Goal: Task Accomplishment & Management: Manage account settings

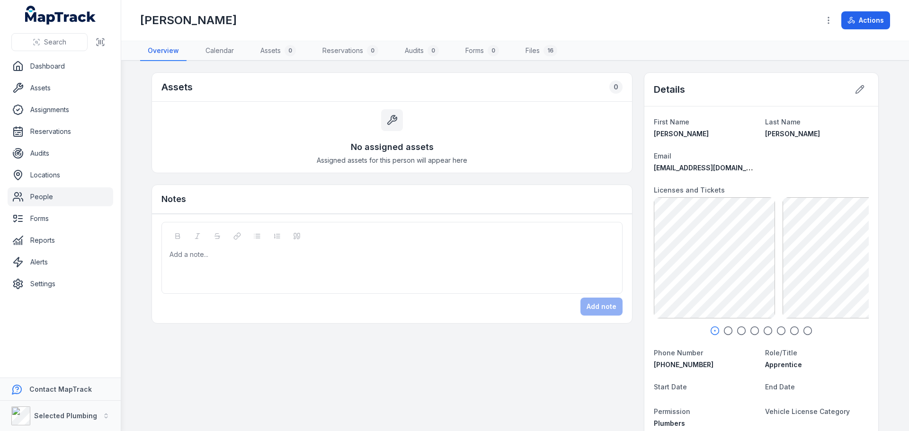
click at [45, 202] on link "People" at bounding box center [61, 197] width 106 height 19
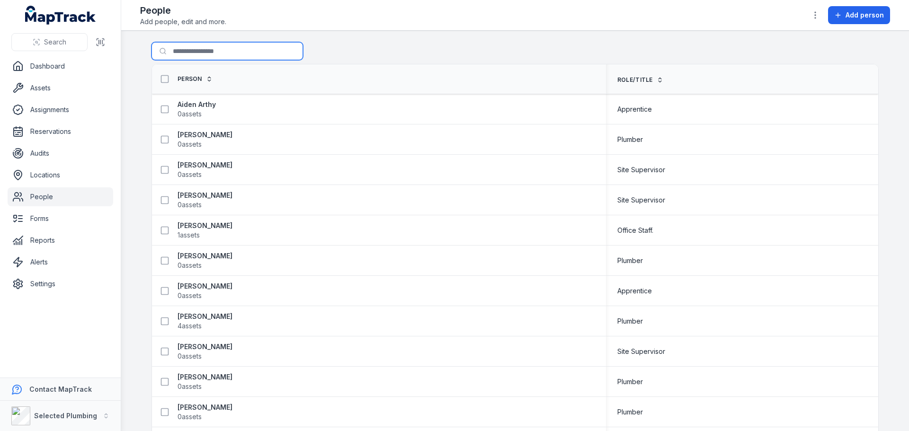
click at [183, 50] on input "Search for people" at bounding box center [228, 51] width 152 height 18
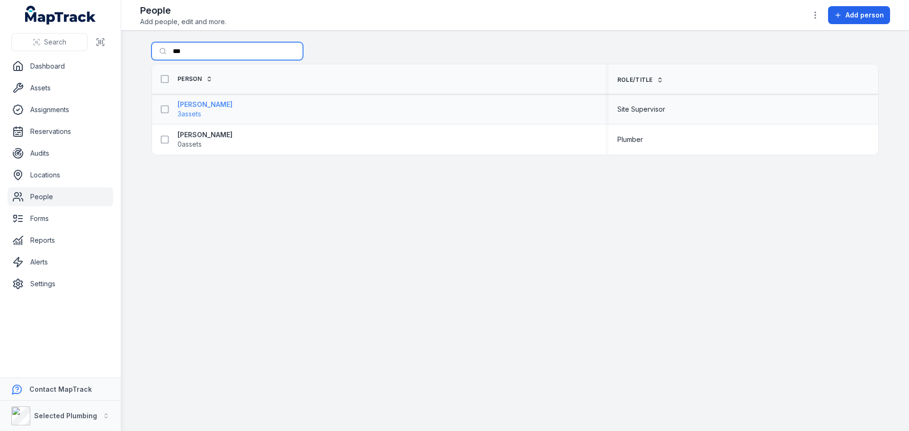
type input "***"
click at [202, 106] on strong "[PERSON_NAME]" at bounding box center [205, 104] width 55 height 9
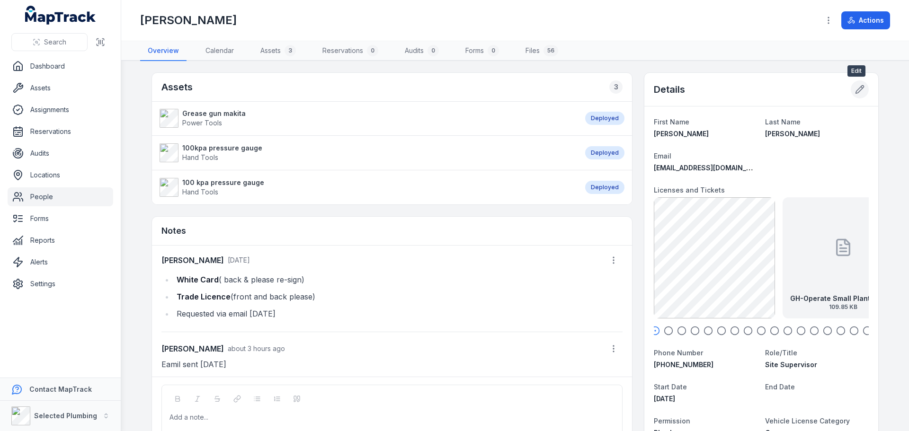
click at [855, 88] on icon at bounding box center [859, 89] width 9 height 9
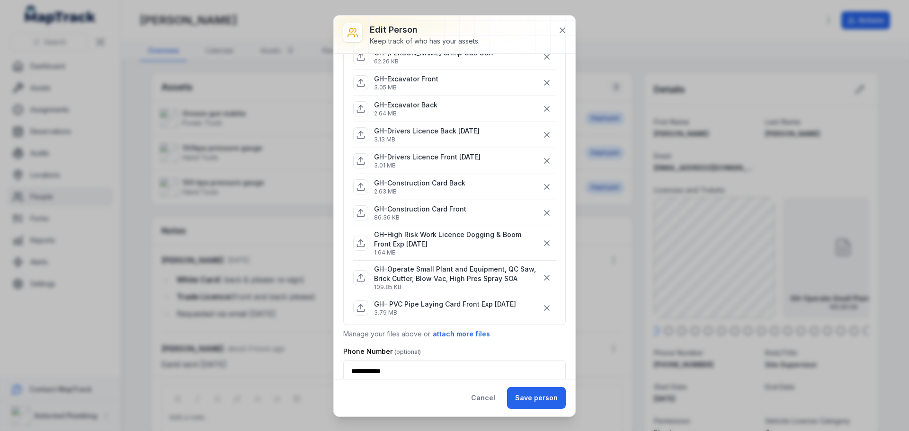
scroll to position [379, 0]
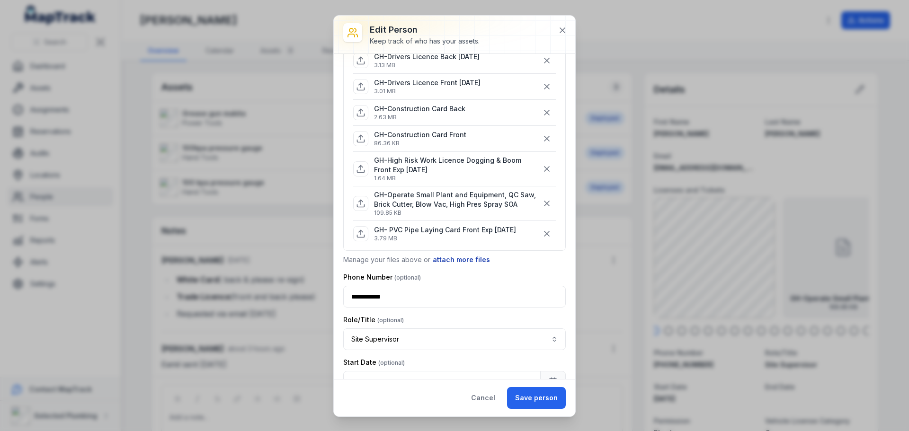
click at [461, 260] on button "attach more files" at bounding box center [461, 260] width 58 height 10
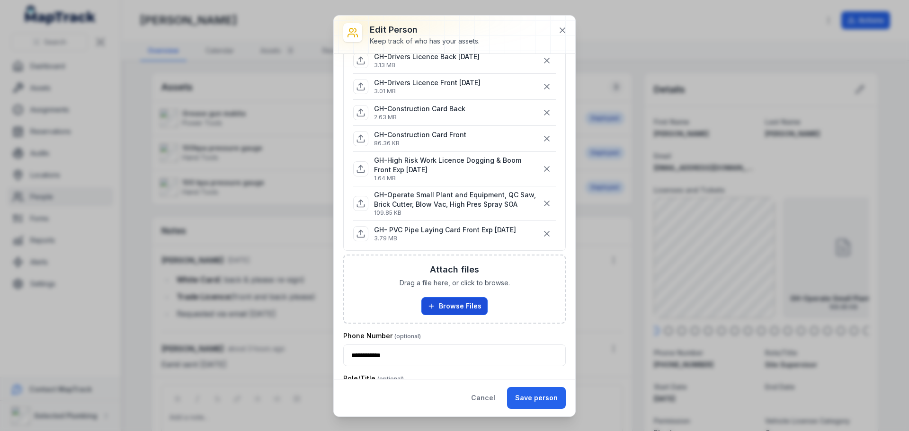
click at [458, 304] on button "Browse Files" at bounding box center [454, 306] width 66 height 18
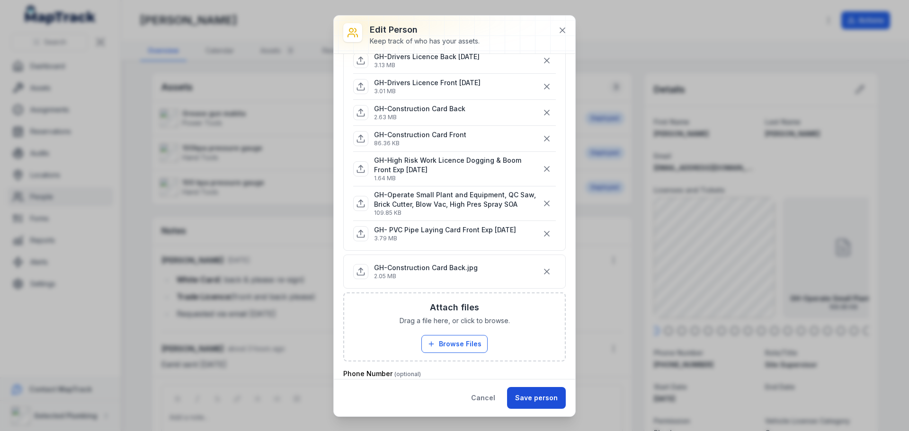
click at [531, 397] on button "Save person" at bounding box center [536, 398] width 59 height 22
